Goal: Navigation & Orientation: Find specific page/section

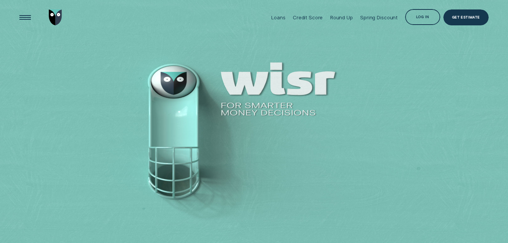
click at [418, 16] on div "Log in" at bounding box center [422, 17] width 13 height 3
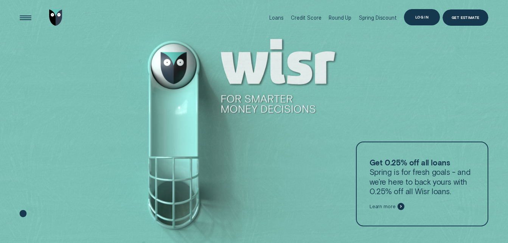
click at [419, 16] on div "Log in" at bounding box center [421, 17] width 13 height 3
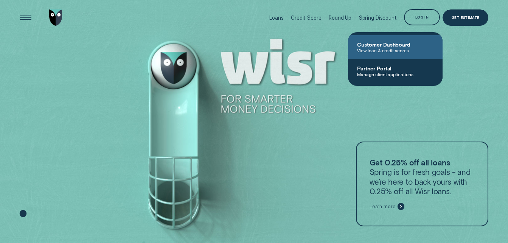
click at [380, 49] on span "View loan & credit scores" at bounding box center [395, 50] width 76 height 5
